Goal: Task Accomplishment & Management: Complete application form

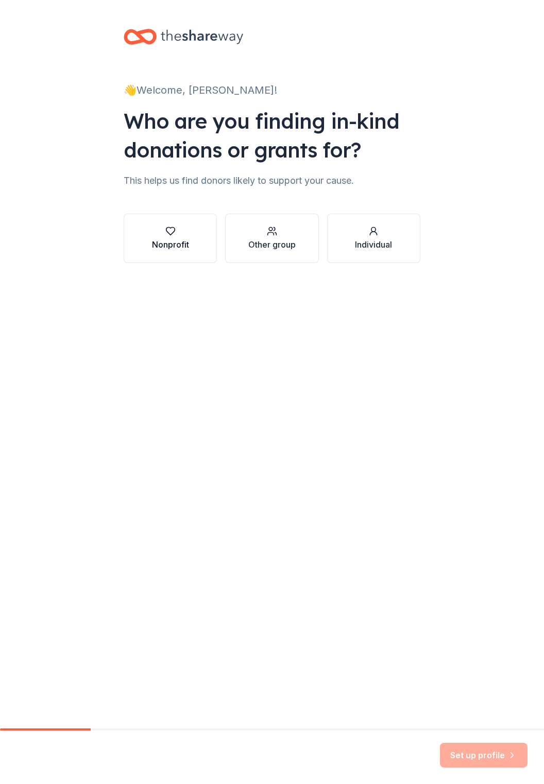
click at [155, 239] on div "Nonprofit" at bounding box center [170, 244] width 37 height 12
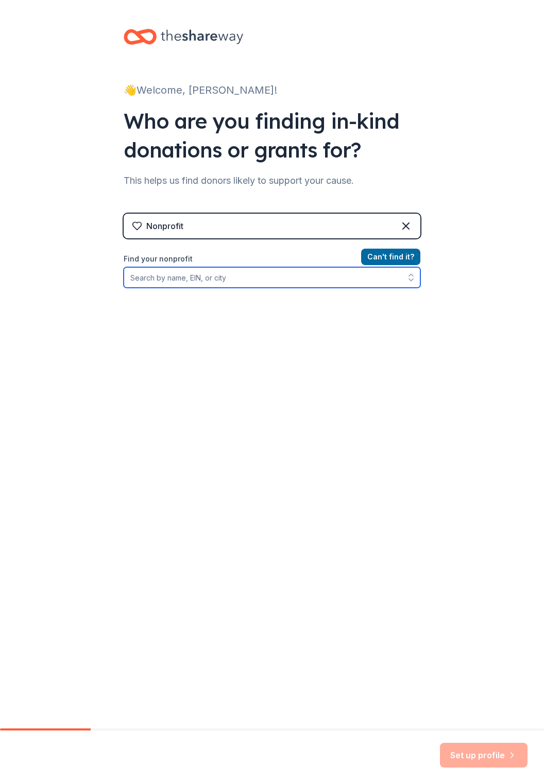
click at [200, 279] on input "Find your nonprofit" at bounding box center [272, 277] width 296 height 21
type input "Positivepathsempow"
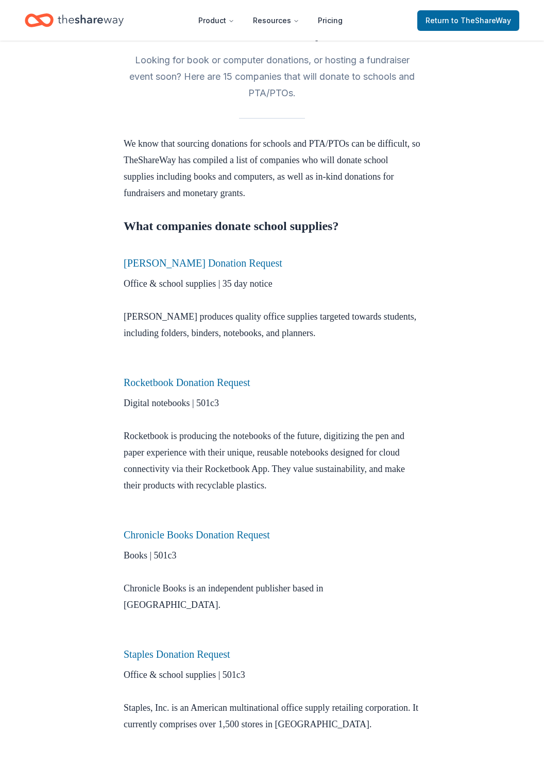
scroll to position [256, 0]
click at [152, 541] on link "Chronicle Books Donation Request" at bounding box center [197, 535] width 146 height 11
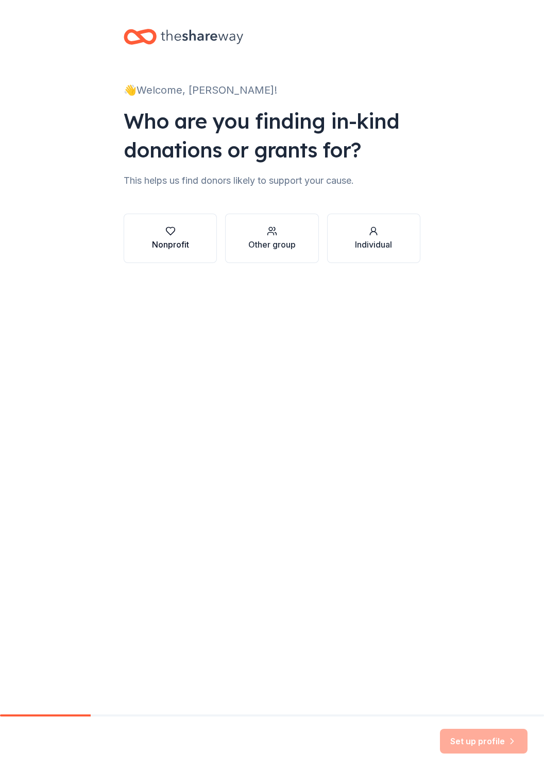
click at [159, 241] on div "Nonprofit" at bounding box center [170, 244] width 37 height 12
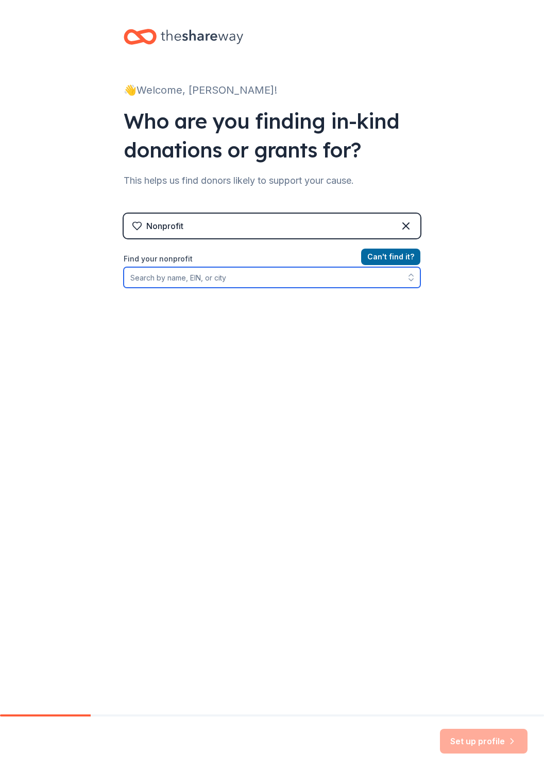
click at [151, 280] on input "Find your nonprofit" at bounding box center [272, 277] width 296 height 21
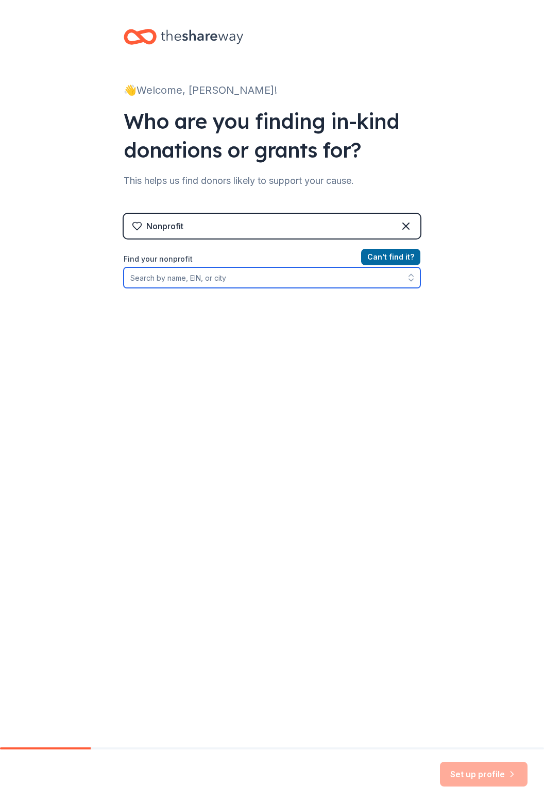
type input "Positivepathsempow"
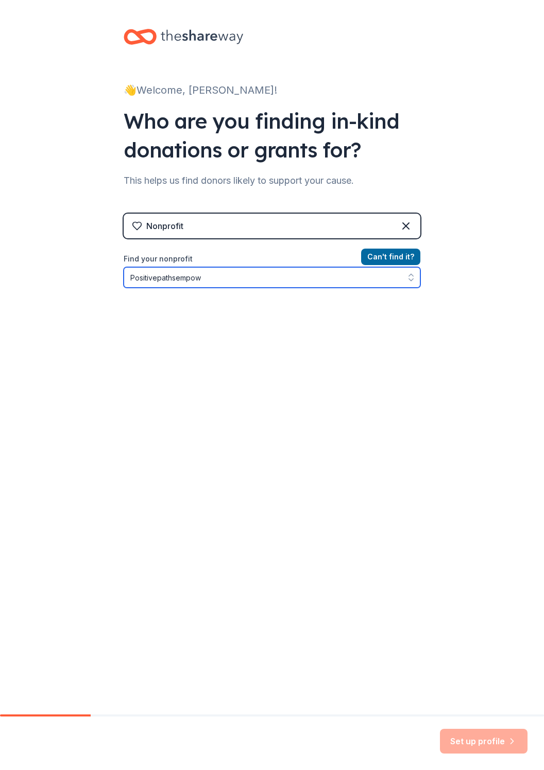
click at [251, 281] on input "Positivepathsempow" at bounding box center [272, 277] width 296 height 21
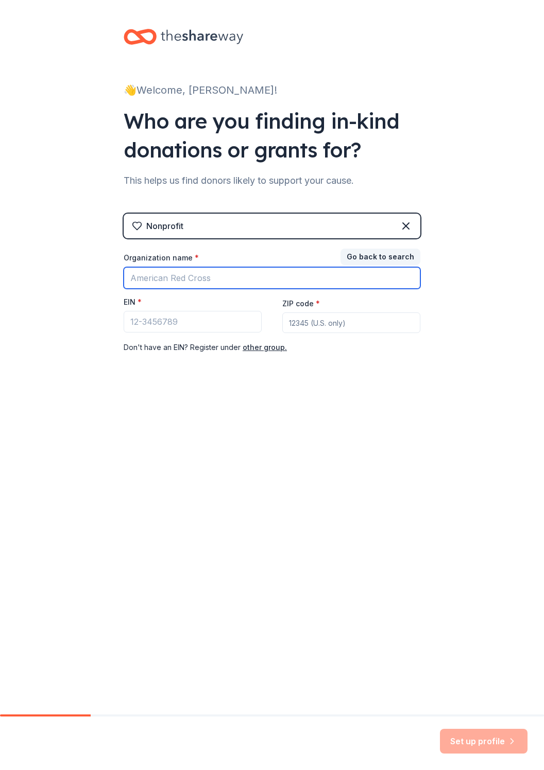
click at [136, 274] on input "Organization name *" at bounding box center [272, 278] width 296 height 22
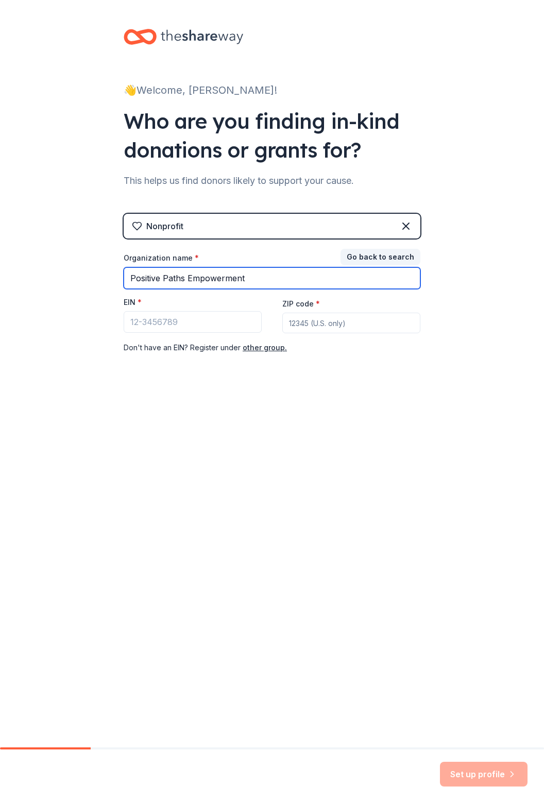
type input "Positive Paths Empowerment"
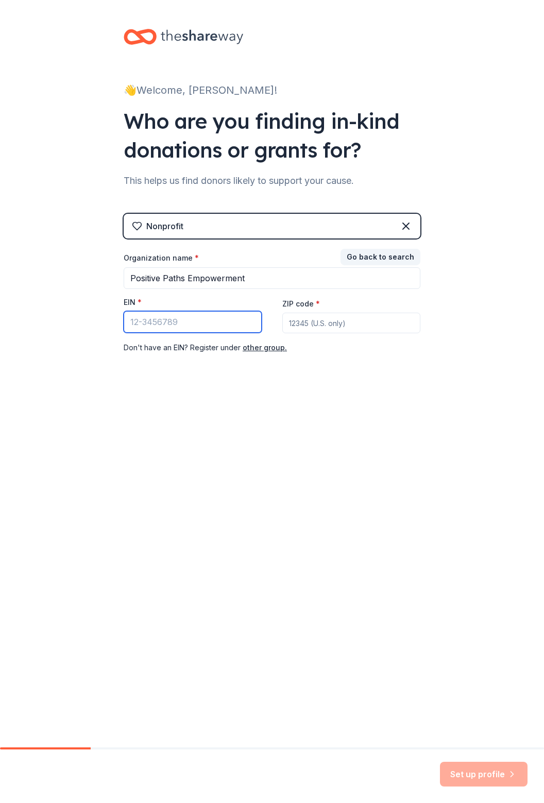
click at [152, 317] on input "EIN *" at bounding box center [193, 322] width 138 height 22
type input "99-4641287"
click at [409, 322] on input "ZIP code *" at bounding box center [351, 322] width 138 height 21
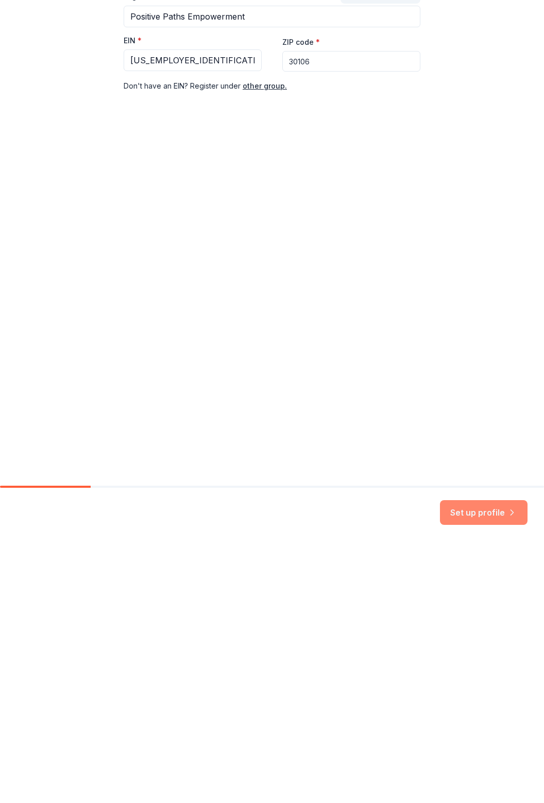
type input "30106"
click at [481, 770] on button "Set up profile" at bounding box center [484, 773] width 88 height 25
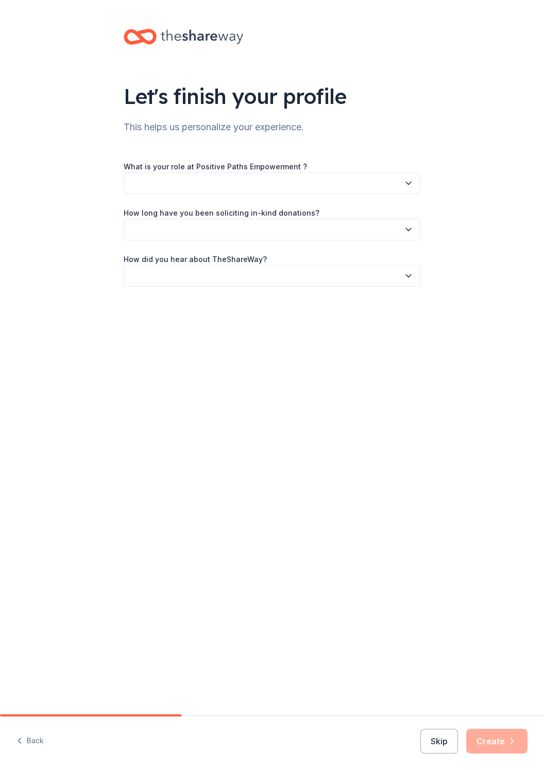
click at [180, 167] on label "What is your role at Positive Paths Empowerment ?" at bounding box center [215, 167] width 183 height 10
click at [155, 186] on button "button" at bounding box center [272, 183] width 296 height 22
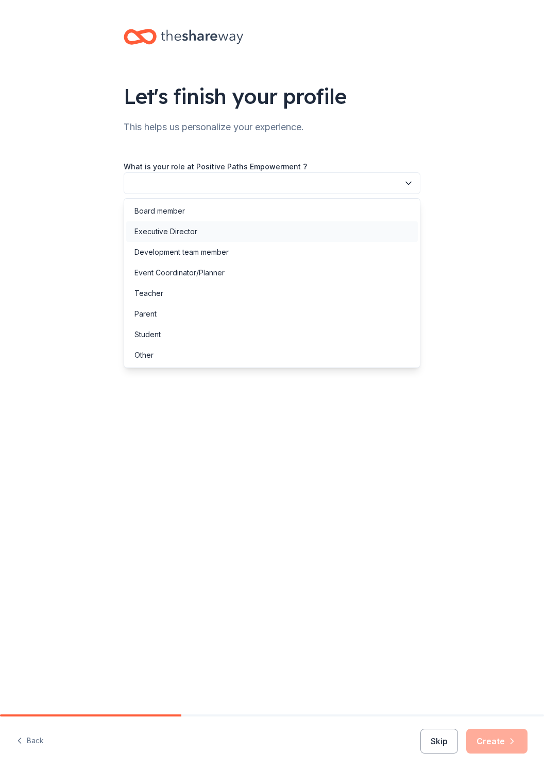
click at [161, 235] on div "Executive Director" at bounding box center [165, 231] width 63 height 12
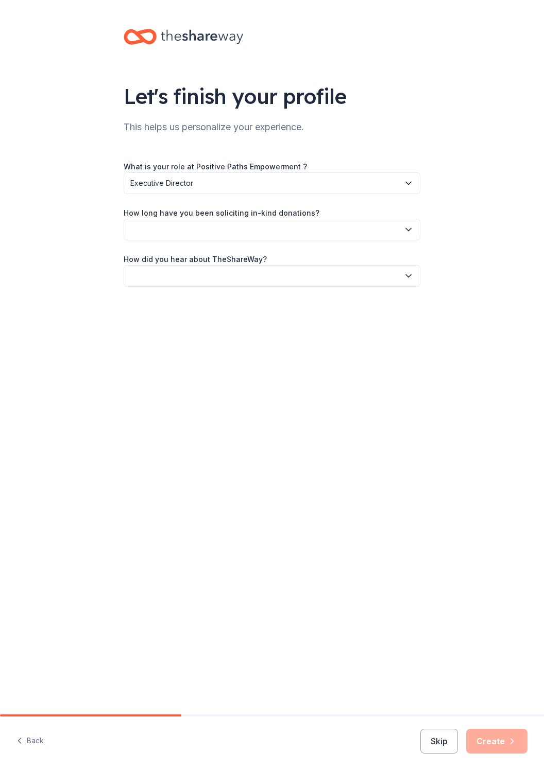
click at [147, 231] on button "button" at bounding box center [272, 230] width 296 height 22
click at [151, 253] on div "This is my first time!" at bounding box center [166, 257] width 65 height 12
click at [155, 275] on button "button" at bounding box center [272, 276] width 296 height 22
click at [151, 326] on div "Online search" at bounding box center [157, 324] width 47 height 12
click at [489, 741] on button "Create" at bounding box center [496, 741] width 61 height 25
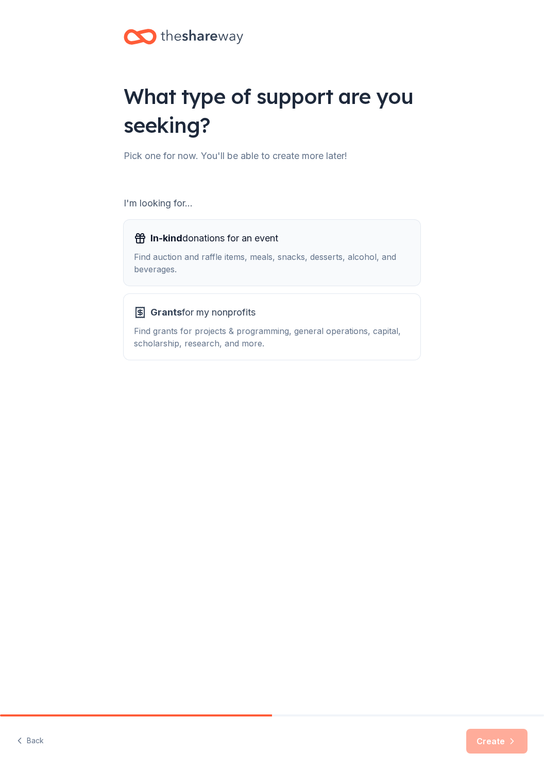
click at [161, 241] on span "In-kind" at bounding box center [166, 238] width 32 height 11
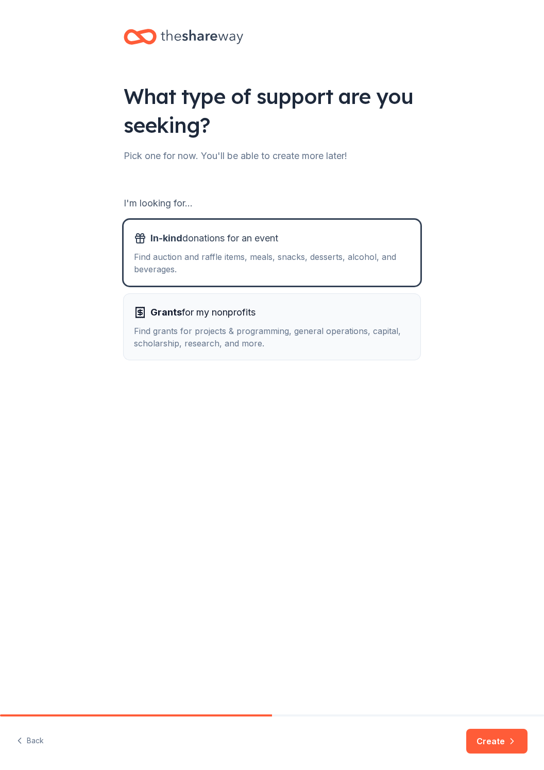
click at [166, 328] on div "Find grants for projects & programming, general operations, capital, scholarshi…" at bounding box center [272, 337] width 276 height 25
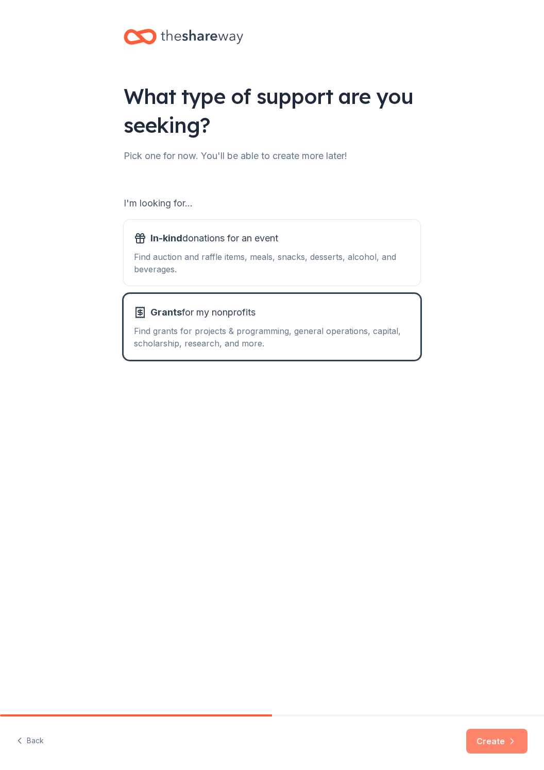
click at [499, 743] on button "Create" at bounding box center [496, 741] width 61 height 25
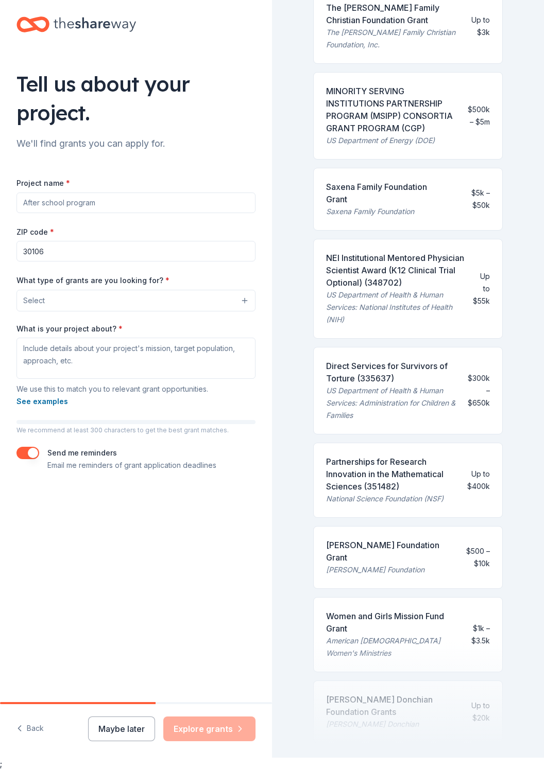
scroll to position [63, 0]
click at [77, 290] on button "Select" at bounding box center [135, 301] width 239 height 22
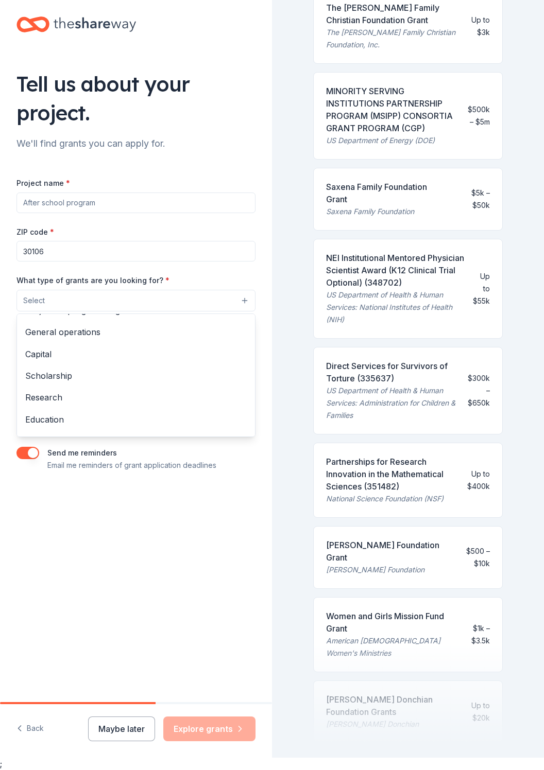
scroll to position [0, 0]
click at [53, 320] on span "Projects & programming" at bounding box center [135, 326] width 221 height 13
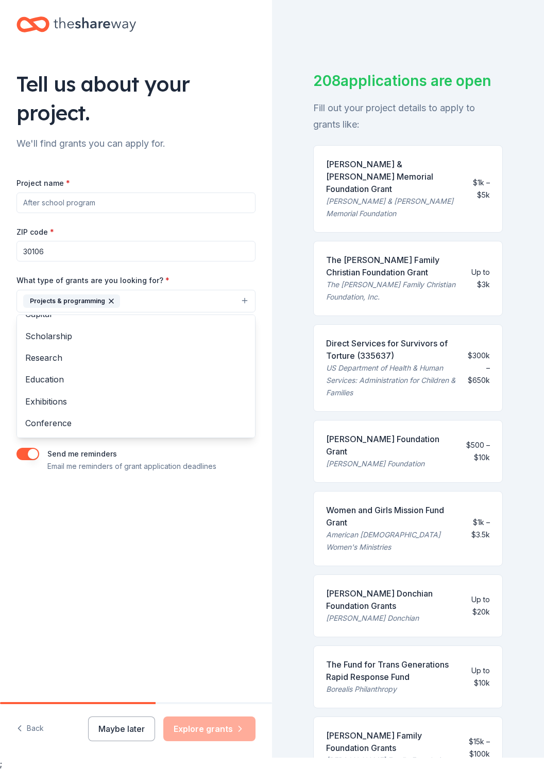
scroll to position [36, 0]
click at [43, 373] on span "Education" at bounding box center [135, 379] width 221 height 13
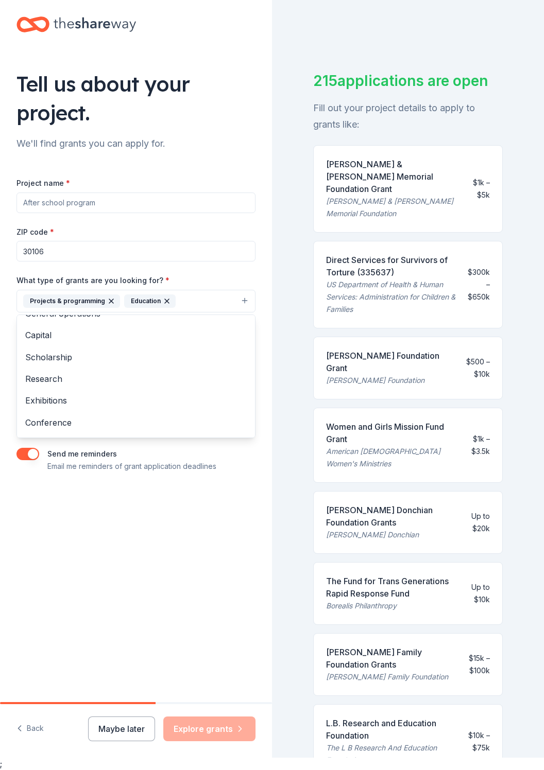
scroll to position [0, 0]
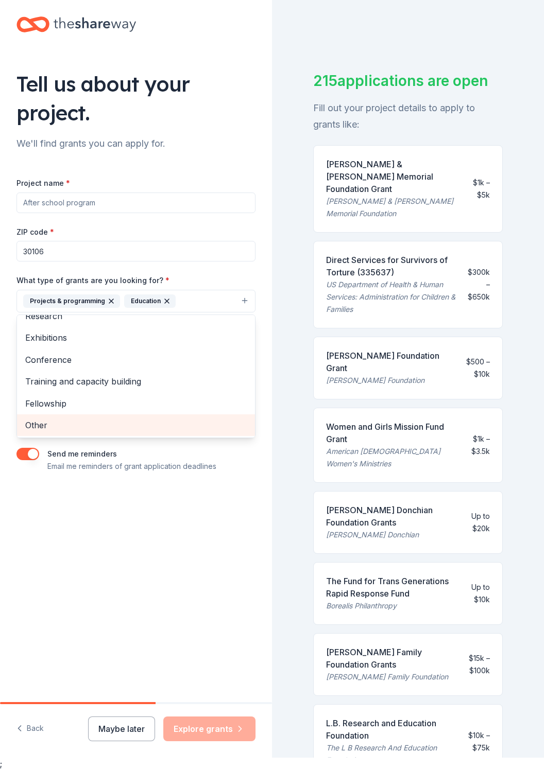
click at [44, 418] on span "Other" at bounding box center [135, 424] width 221 height 13
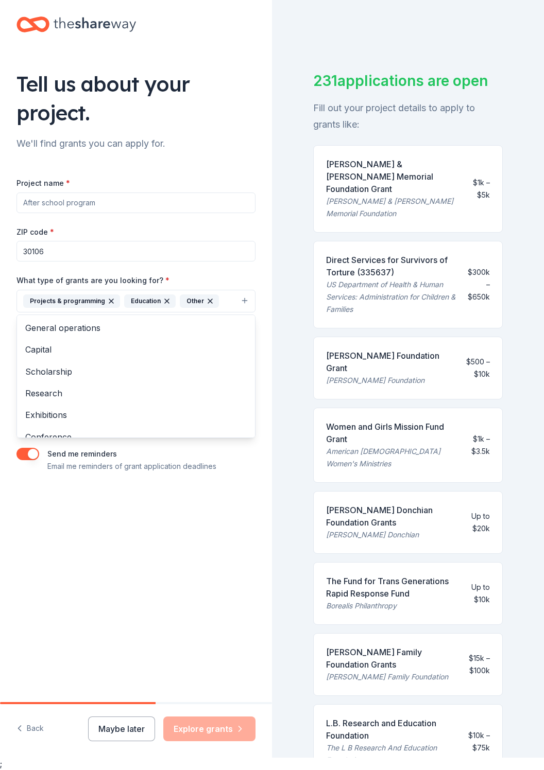
click at [42, 321] on span "General operations" at bounding box center [135, 327] width 221 height 13
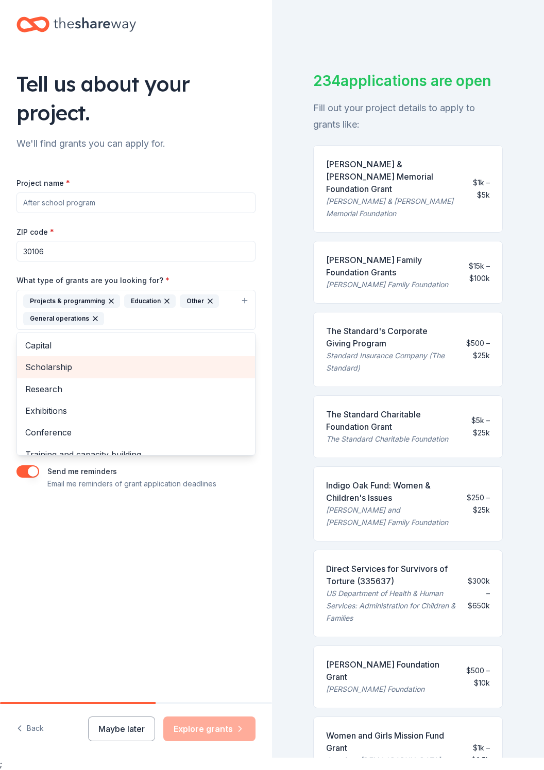
click at [41, 360] on span "Scholarship" at bounding box center [135, 366] width 221 height 13
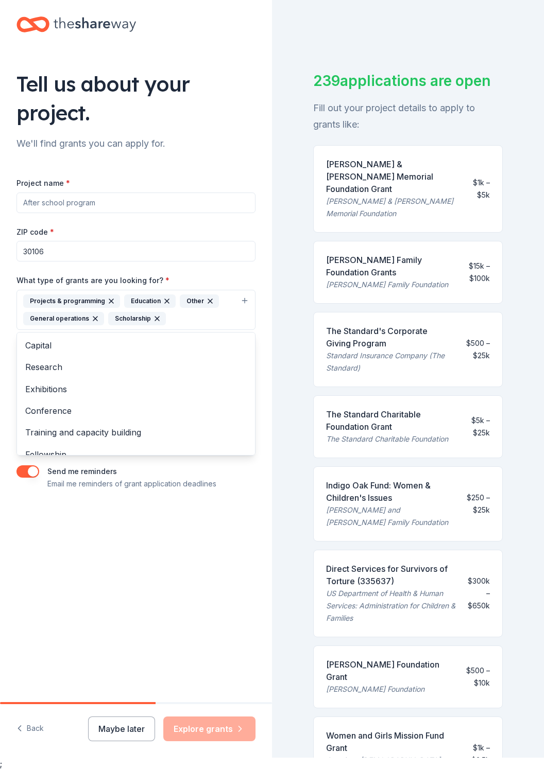
click at [208, 299] on icon "button" at bounding box center [210, 301] width 4 height 4
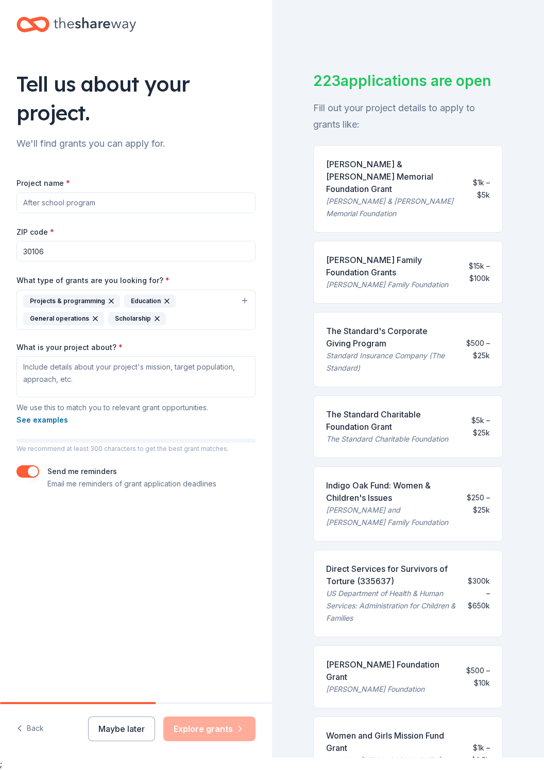
click at [165, 299] on icon "button" at bounding box center [167, 301] width 4 height 4
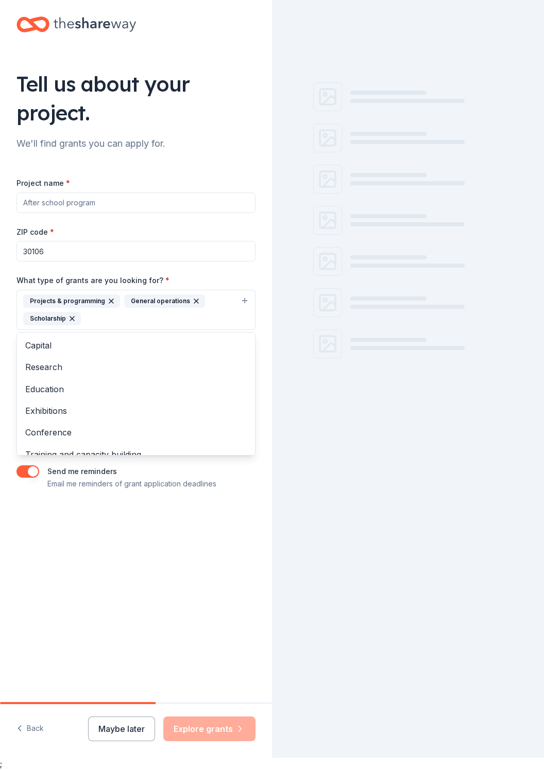
click at [192, 297] on icon "button" at bounding box center [196, 301] width 8 height 8
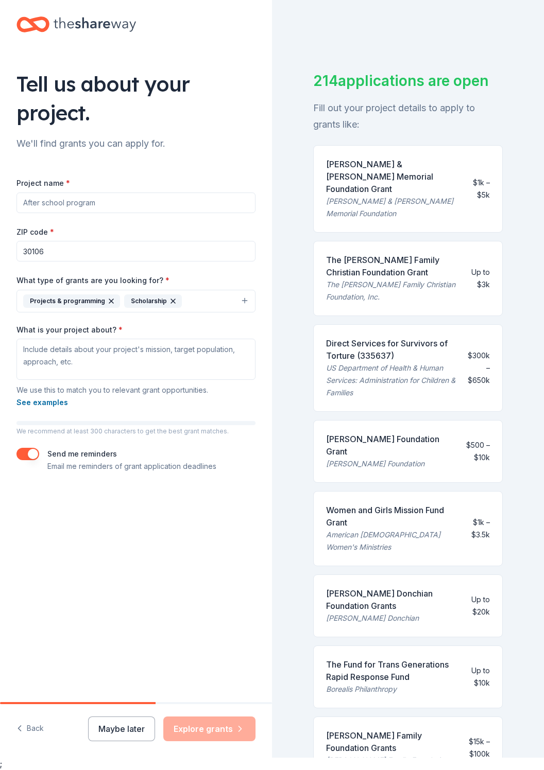
click at [171, 299] on icon "button" at bounding box center [173, 301] width 4 height 4
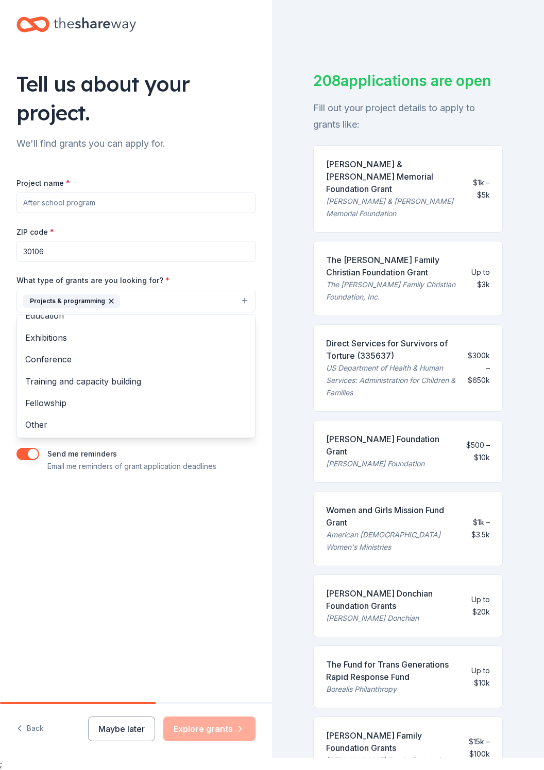
click at [95, 375] on span "Training and capacity building" at bounding box center [135, 381] width 221 height 13
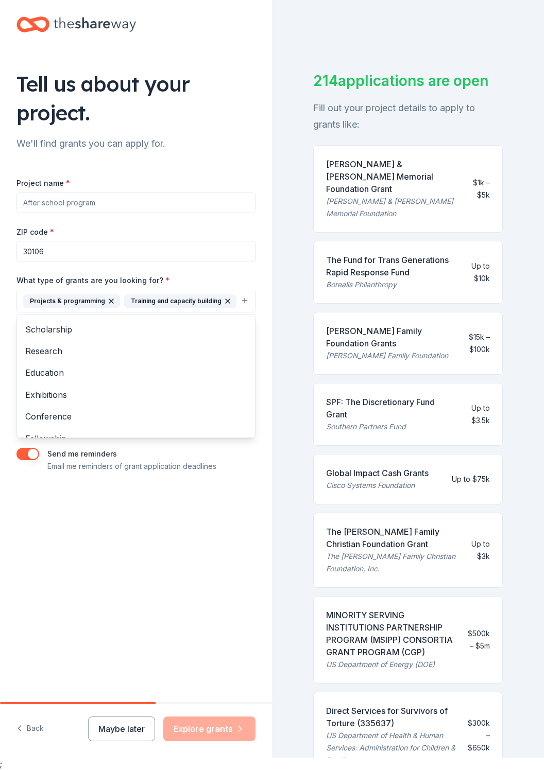
scroll to position [42, 0]
click at [46, 366] on span "Education" at bounding box center [135, 372] width 221 height 13
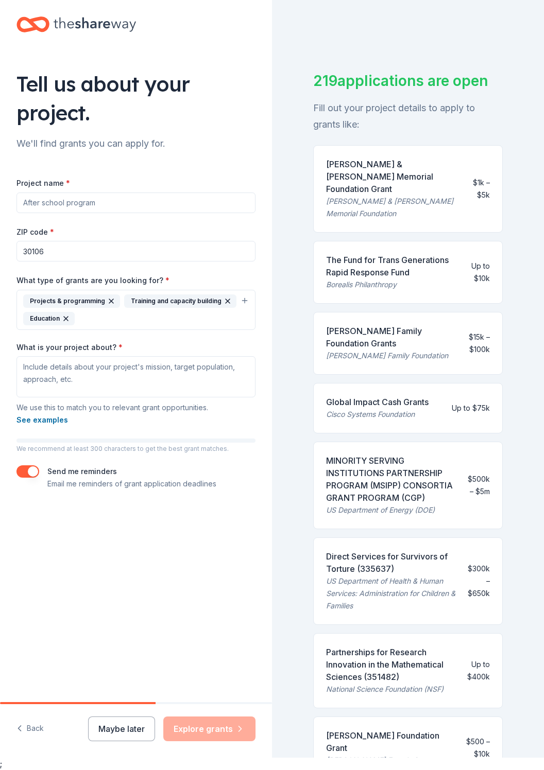
click at [369, 325] on div "Frankel Family Foundation Grants" at bounding box center [388, 337] width 124 height 25
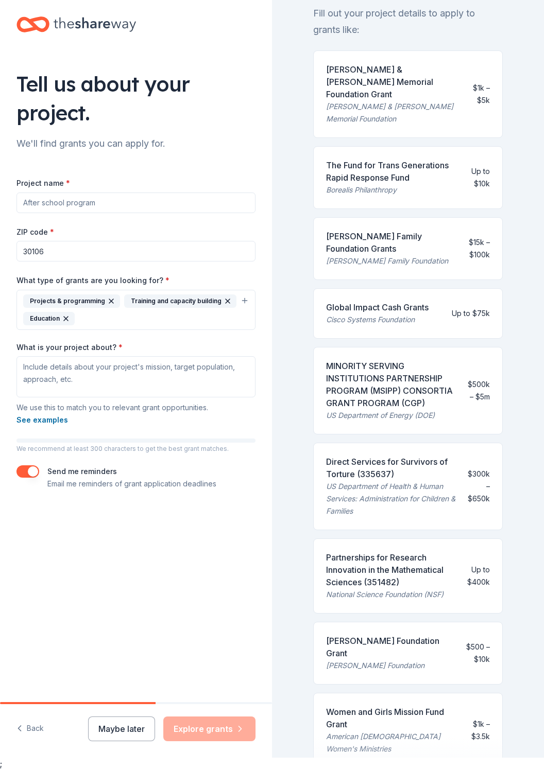
scroll to position [96, 0]
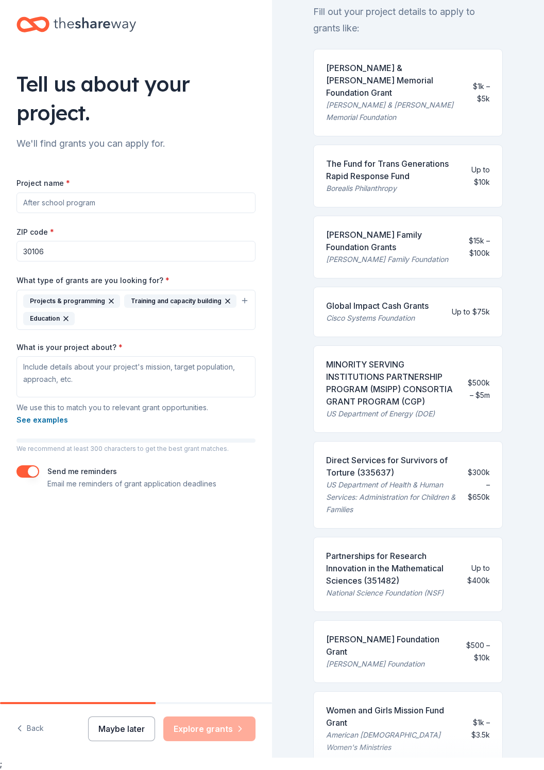
click at [138, 741] on button "Maybe later" at bounding box center [121, 729] width 67 height 25
click at [132, 740] on button "Maybe later" at bounding box center [121, 729] width 67 height 25
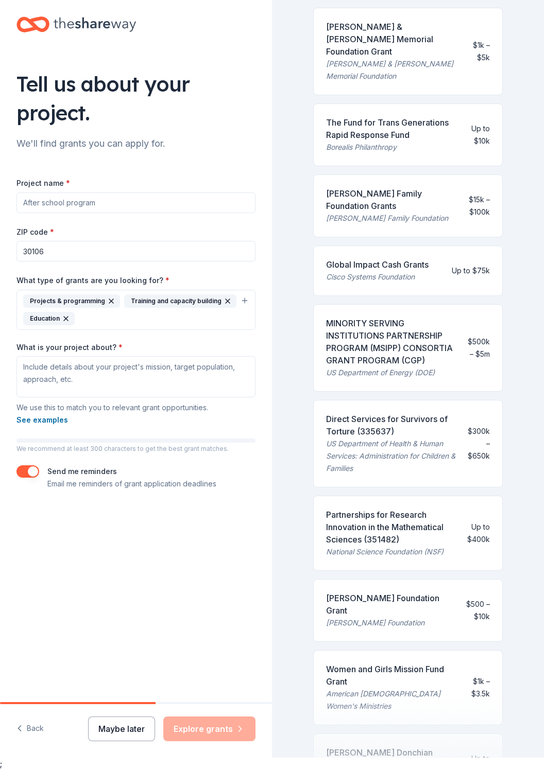
scroll to position [190, 0]
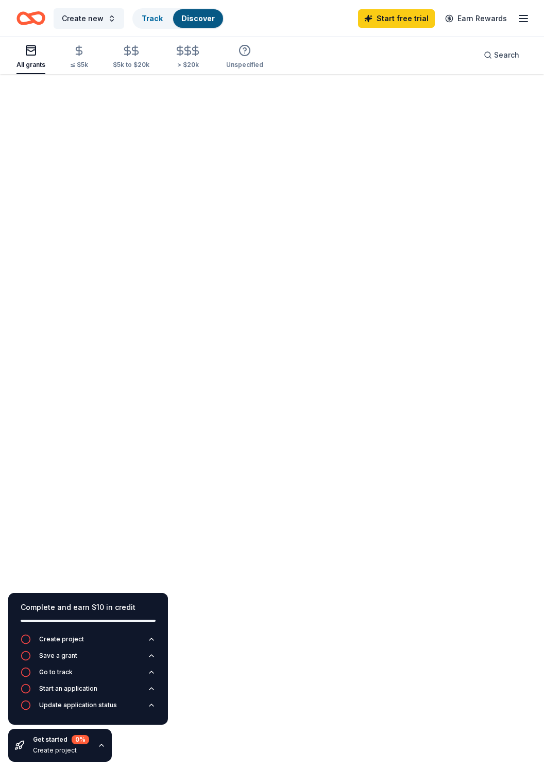
scroll to position [138, 0]
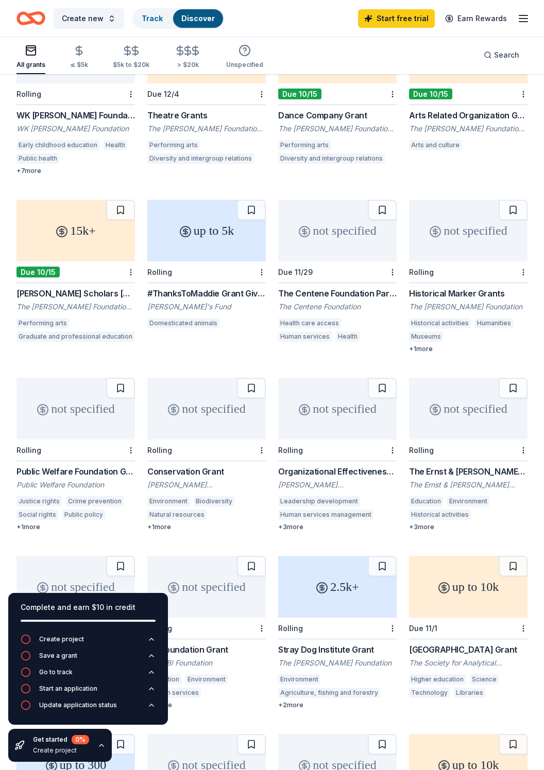
click at [93, 98] on div "Rolling" at bounding box center [75, 94] width 118 height 22
click at [496, 107] on div "15k+ Due 10/15 Arts Related Organization Grant The Shubert Foundation, Inc. Art…" at bounding box center [468, 88] width 118 height 132
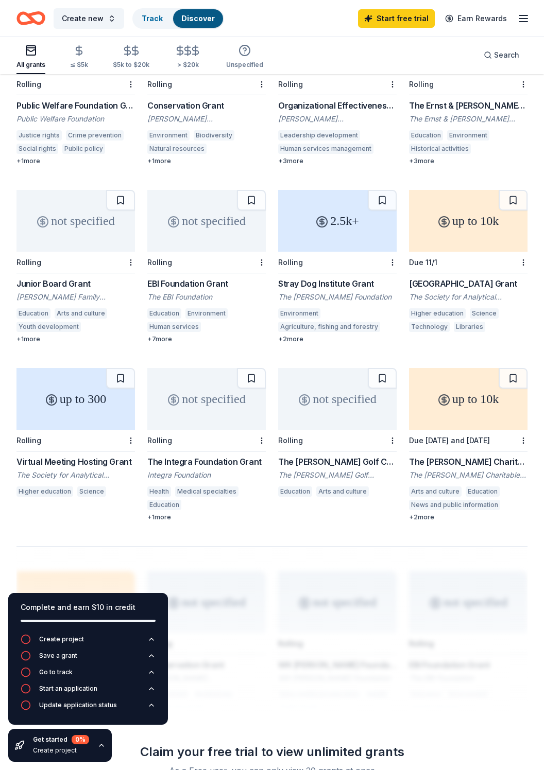
scroll to position [507, 0]
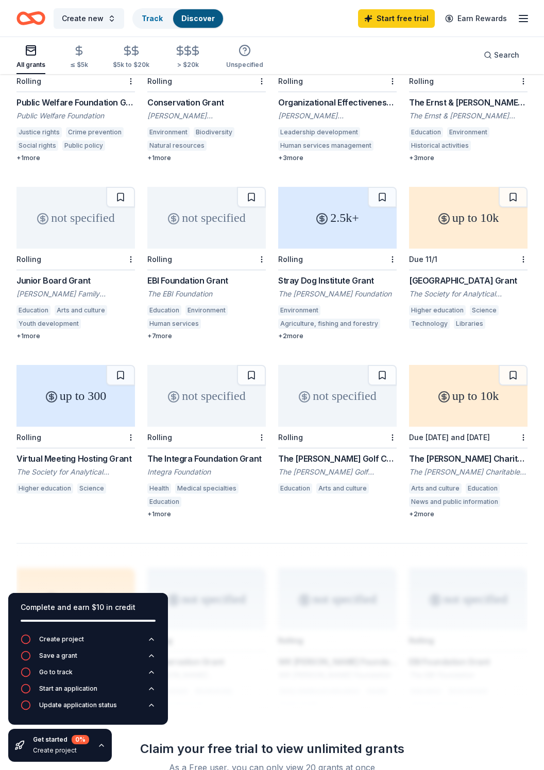
click at [67, 284] on div "Junior Board Grant" at bounding box center [75, 280] width 118 height 12
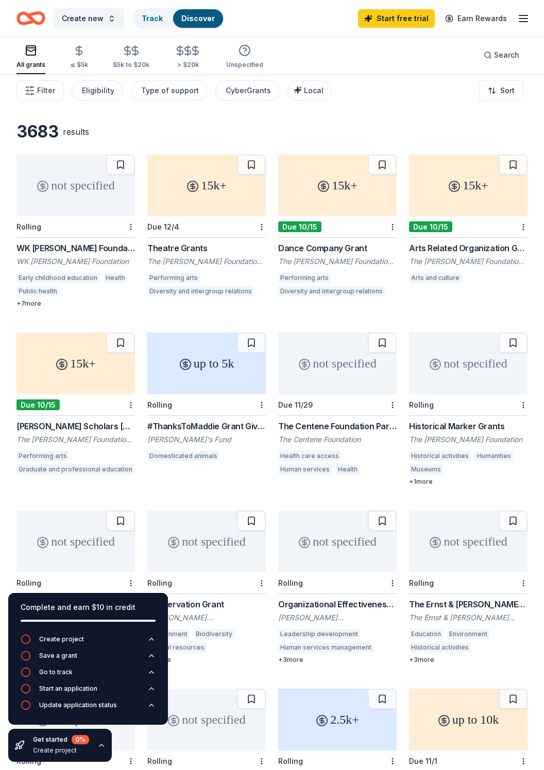
scroll to position [0, 0]
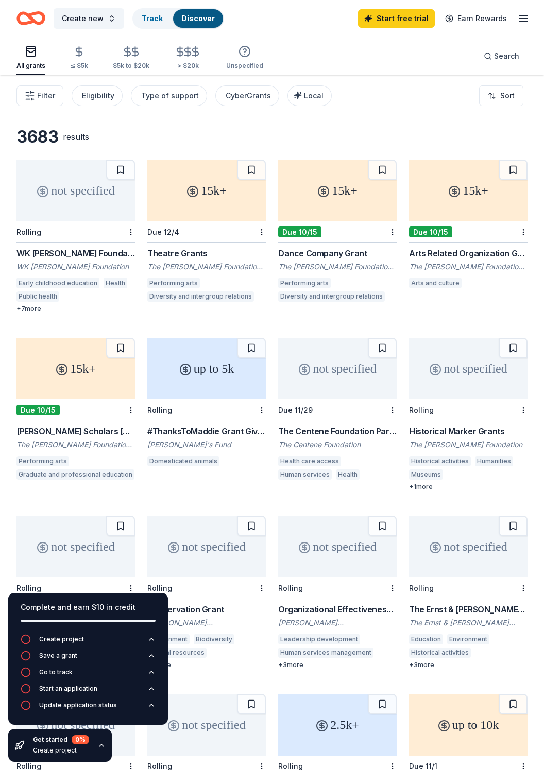
click at [527, 17] on icon "button" at bounding box center [523, 18] width 12 height 12
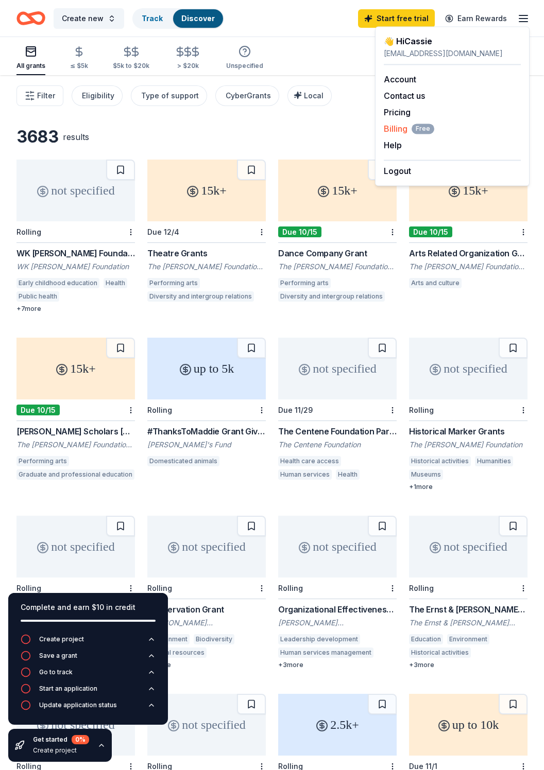
click at [406, 128] on span "Billing Free" at bounding box center [408, 129] width 50 height 12
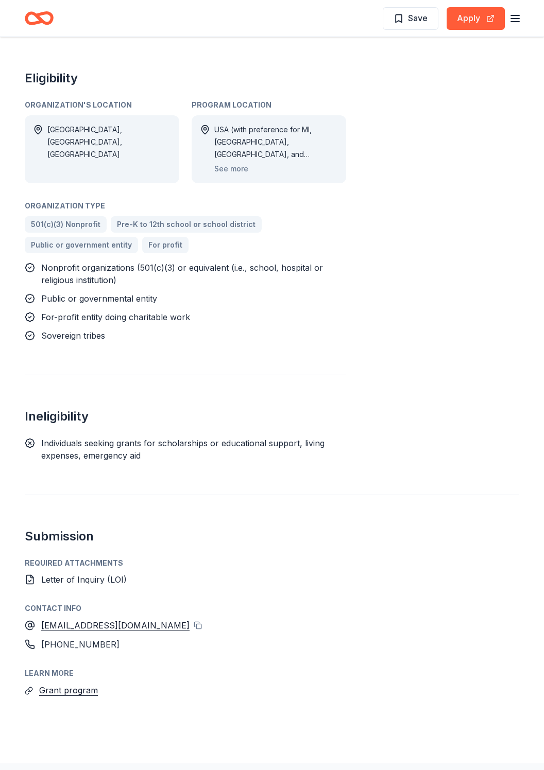
scroll to position [972, 0]
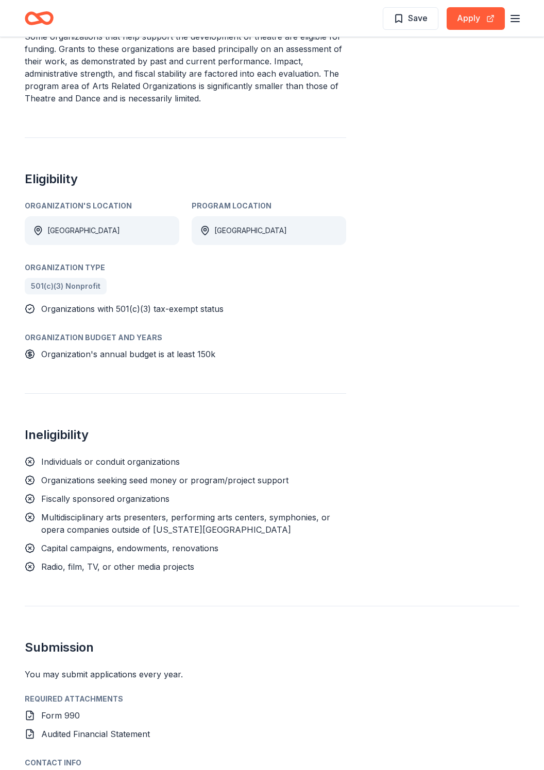
scroll to position [349, 0]
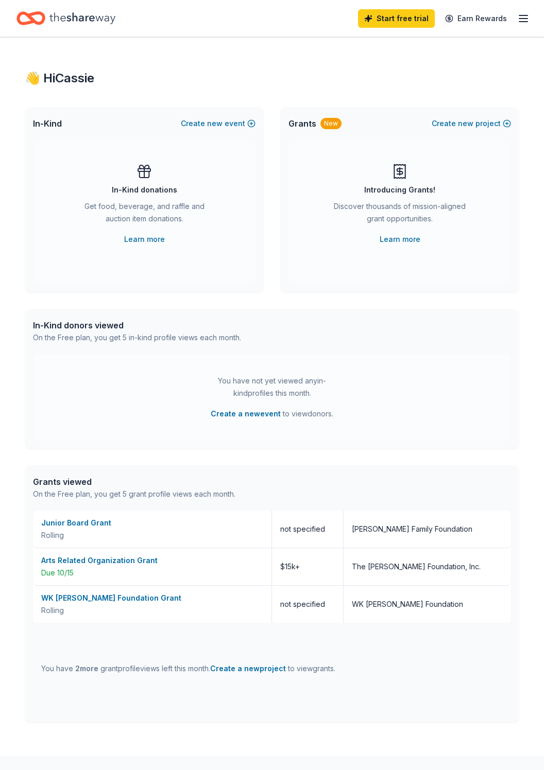
click at [167, 211] on div "Get food, beverage, and raffle and auction item donations." at bounding box center [144, 214] width 140 height 29
click at [154, 240] on link "Learn more" at bounding box center [144, 239] width 41 height 12
